Goal: Task Accomplishment & Management: Use online tool/utility

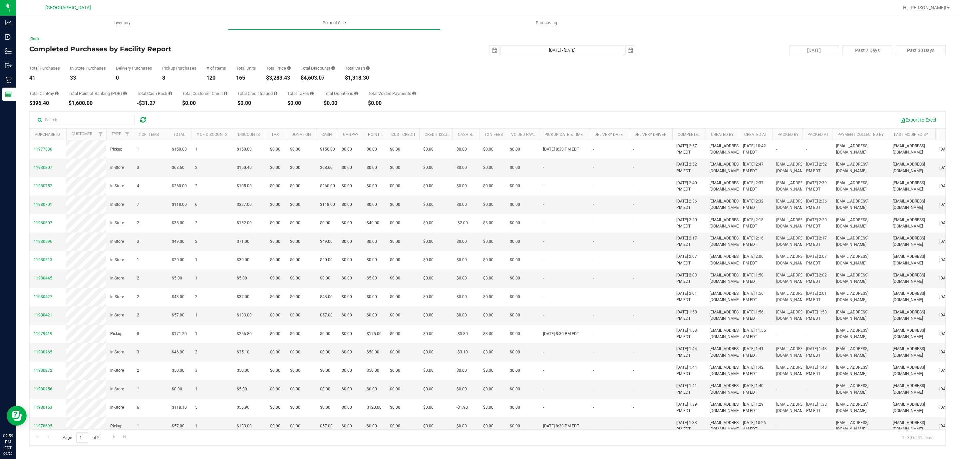
click at [279, 79] on div "$3,283.43" at bounding box center [278, 77] width 25 height 5
copy div "3,283.43"
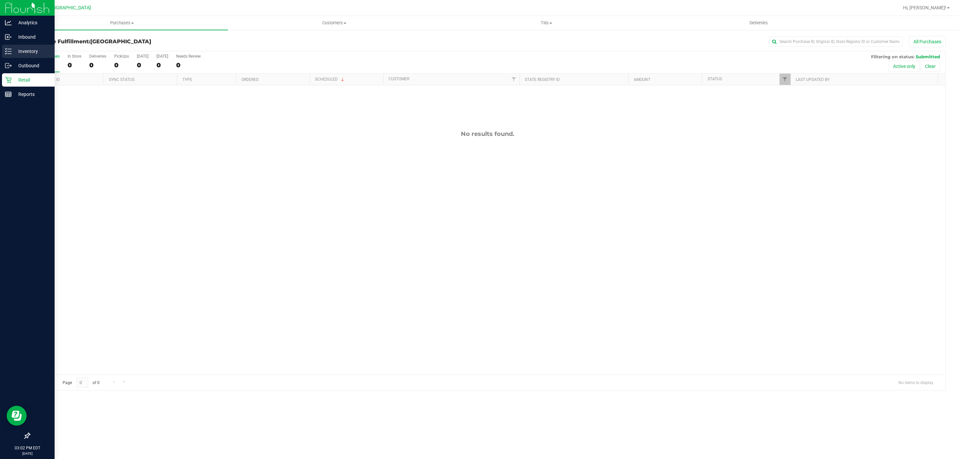
click at [19, 46] on div "Inventory" at bounding box center [28, 51] width 53 height 13
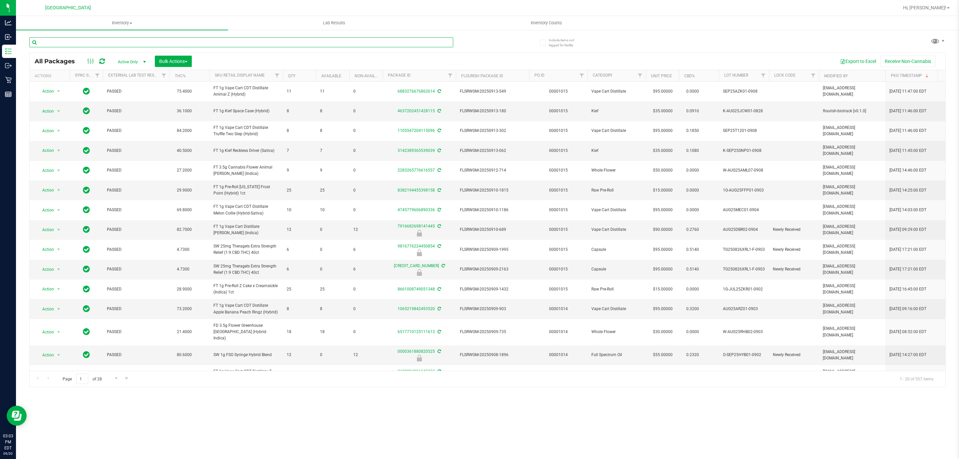
click at [241, 38] on input "text" at bounding box center [241, 42] width 424 height 10
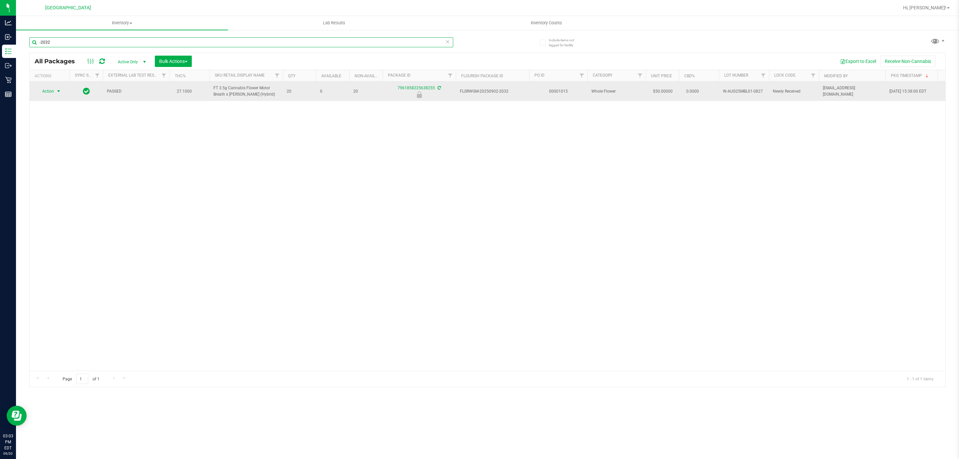
type input "-2032"
click at [54, 94] on span "Action" at bounding box center [45, 91] width 18 height 9
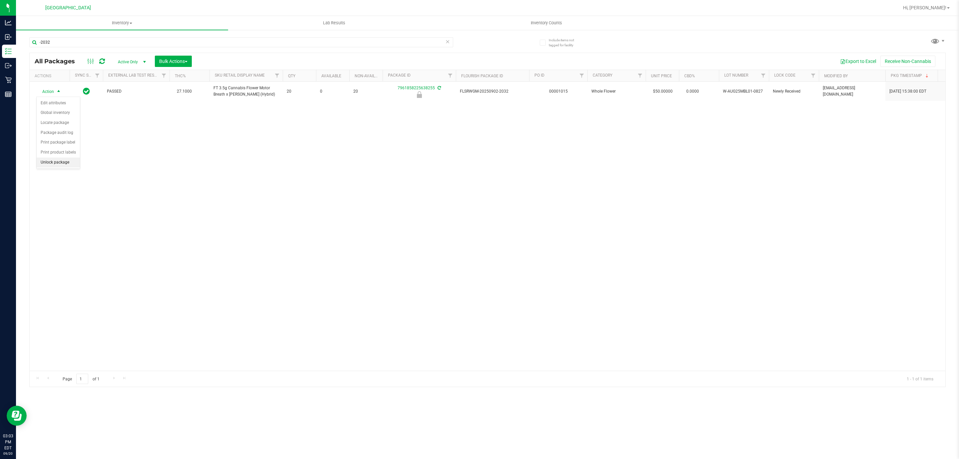
click at [47, 163] on li "Unlock package" at bounding box center [58, 162] width 43 height 10
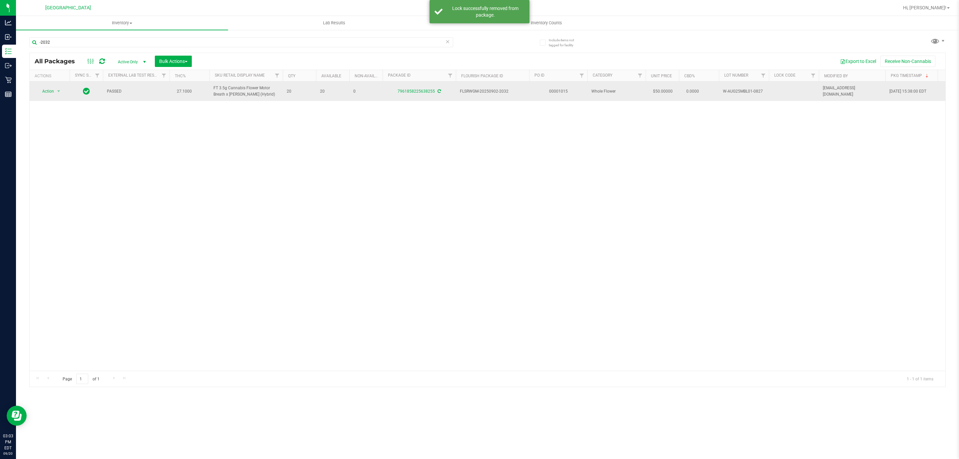
click at [737, 94] on span "W-AUG25MBL01-0827" at bounding box center [744, 91] width 42 height 6
copy td "W-AUG25MBL01-0827"
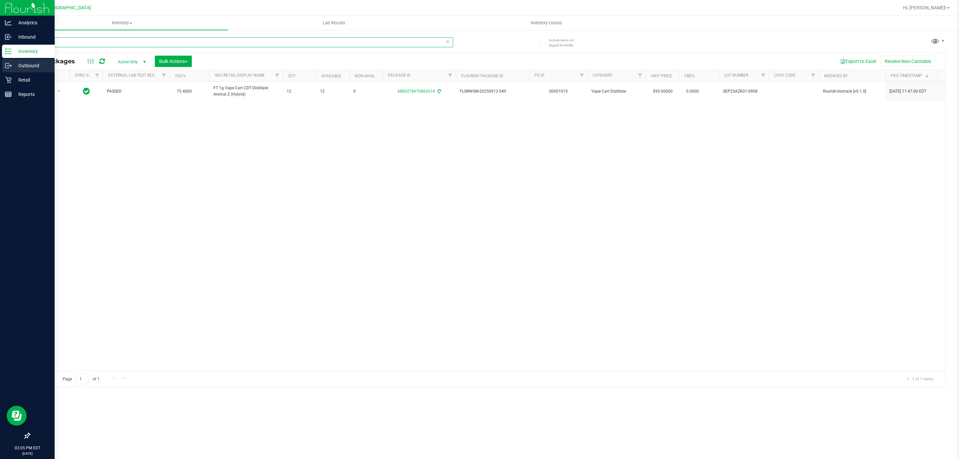
drag, startPoint x: 91, startPoint y: 41, endPoint x: 0, endPoint y: 64, distance: 94.1
click at [0, 64] on div "Analytics Inbound Inventory Outbound Retail Reports 03:05 PM EDT 09/20/2025 09/…" at bounding box center [479, 229] width 959 height 459
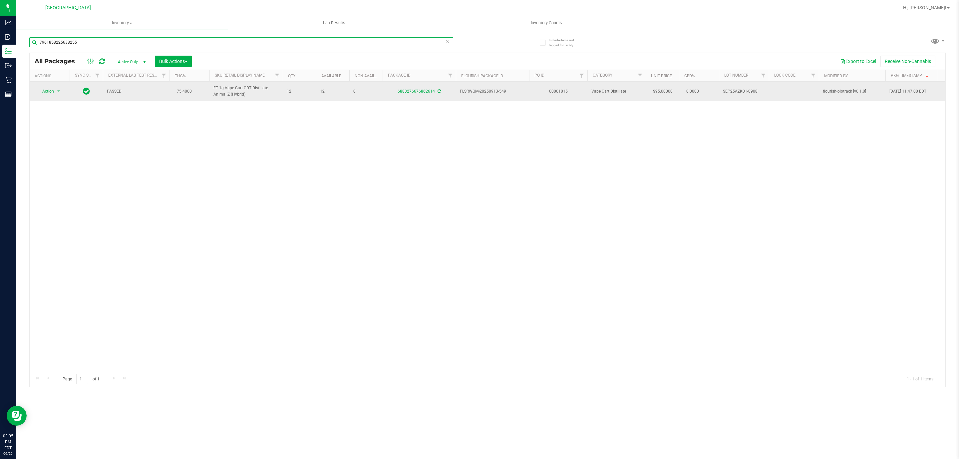
type input "7961858225638255"
click at [45, 89] on span "Action" at bounding box center [45, 91] width 18 height 9
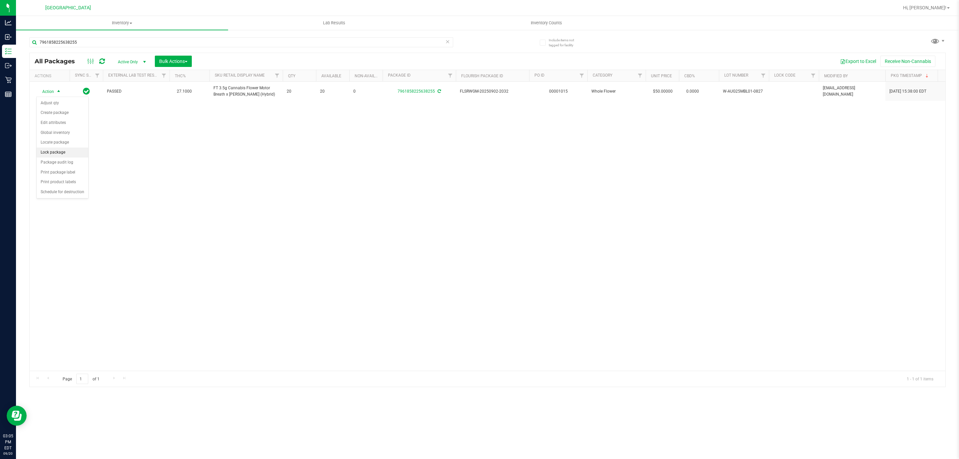
click at [51, 152] on li "Lock package" at bounding box center [63, 152] width 52 height 10
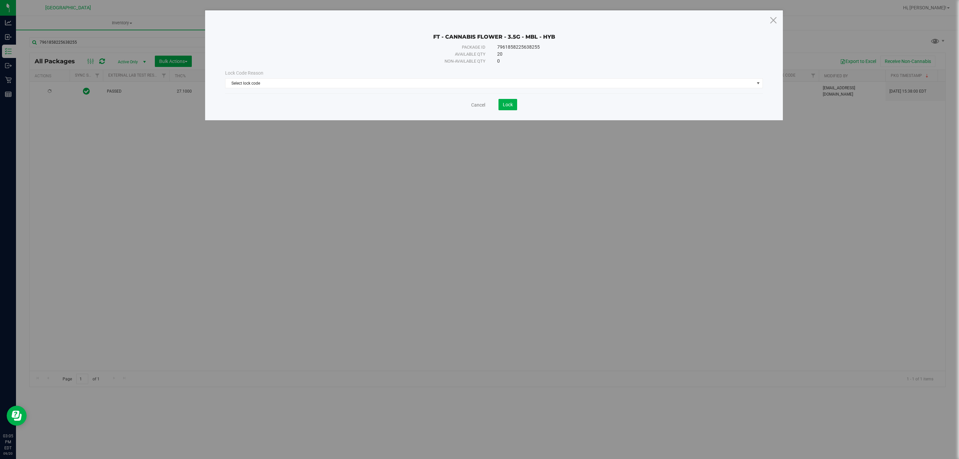
click at [471, 90] on div "Lock Code Reason Select lock code Select lock code Newly Received Administrativ…" at bounding box center [494, 79] width 548 height 29
click at [465, 84] on span "Select lock code" at bounding box center [489, 83] width 529 height 9
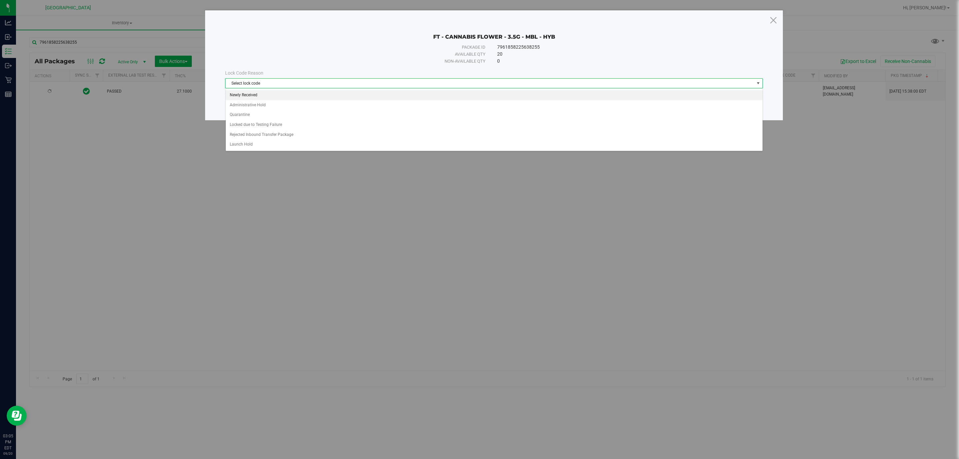
click at [268, 98] on li "Newly Received" at bounding box center [494, 95] width 537 height 10
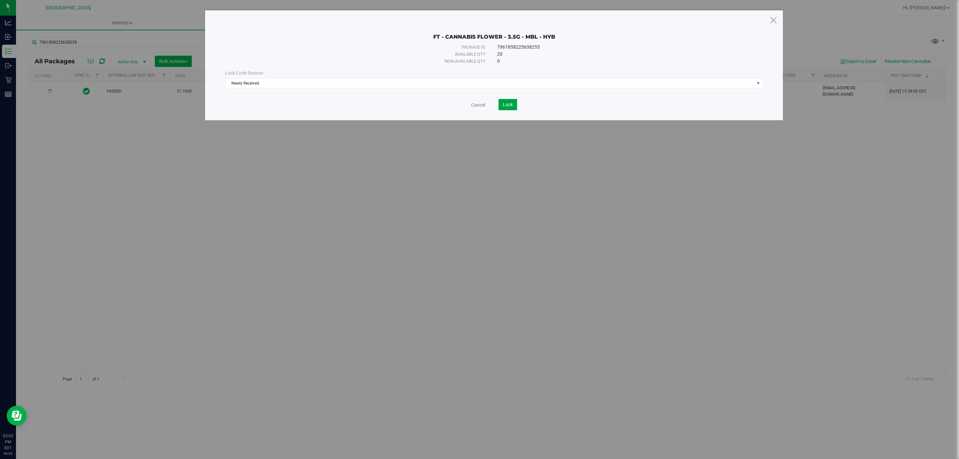
click at [503, 103] on span "Lock" at bounding box center [508, 104] width 10 height 5
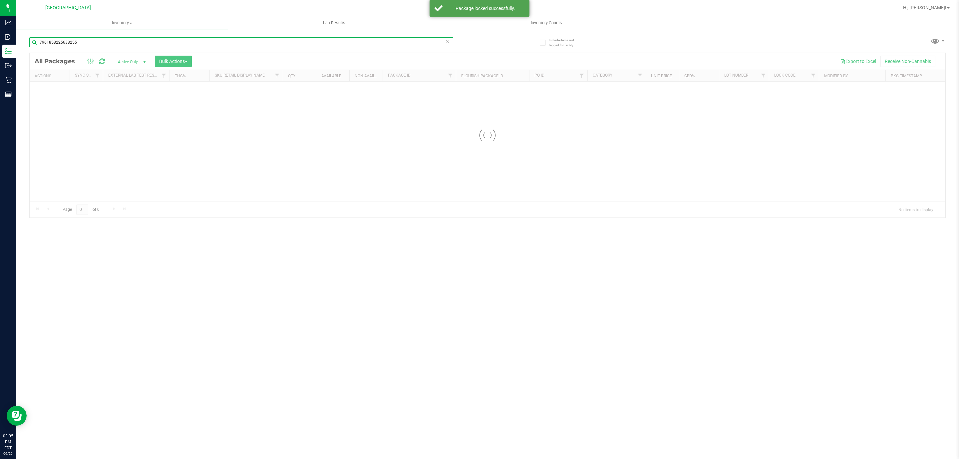
click at [147, 42] on input "7961858225638255" at bounding box center [241, 42] width 424 height 10
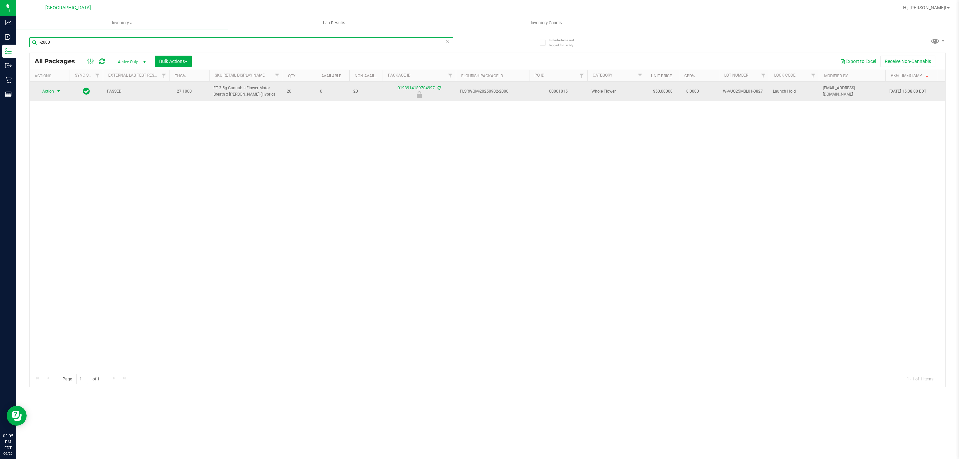
type input "-2000"
click at [36, 88] on span "Action" at bounding box center [45, 91] width 18 height 9
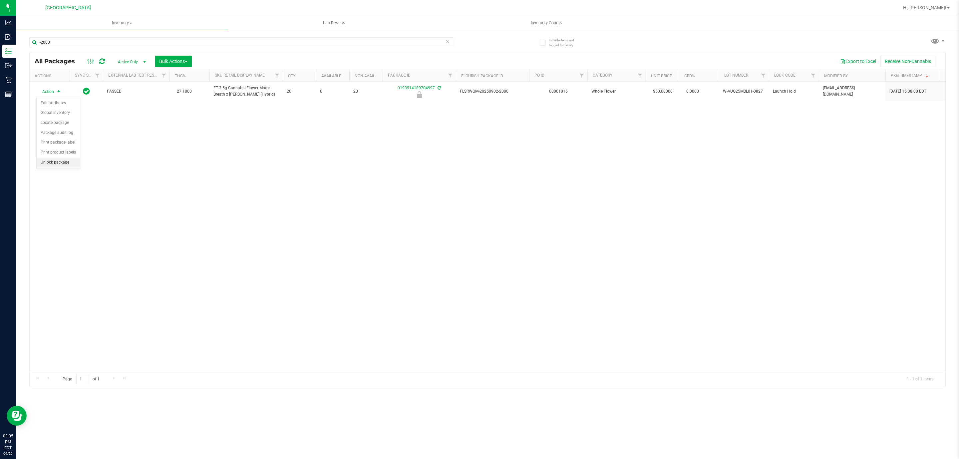
click at [68, 166] on li "Unlock package" at bounding box center [58, 162] width 43 height 10
click at [163, 41] on input "-2000" at bounding box center [241, 42] width 424 height 10
type input "WBV"
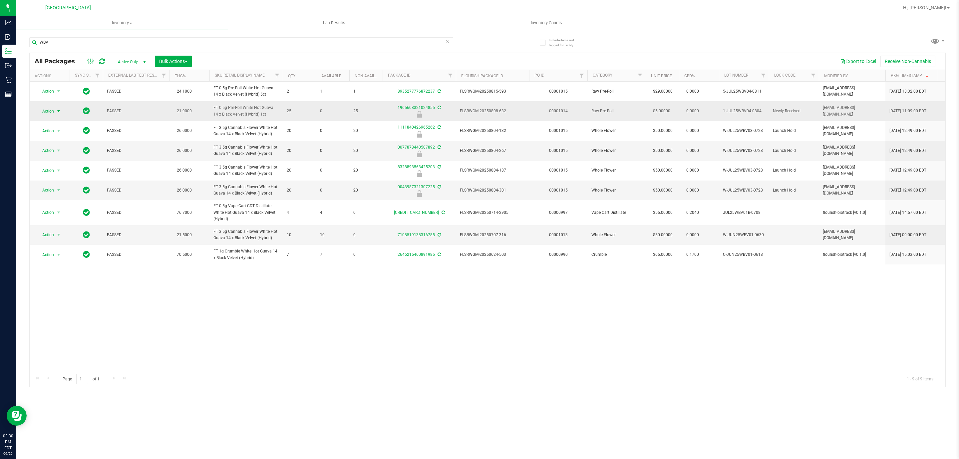
click at [47, 111] on span "Action" at bounding box center [45, 111] width 18 height 9
click at [65, 185] on li "Unlock package" at bounding box center [58, 182] width 43 height 10
